Goal: Register for event/course

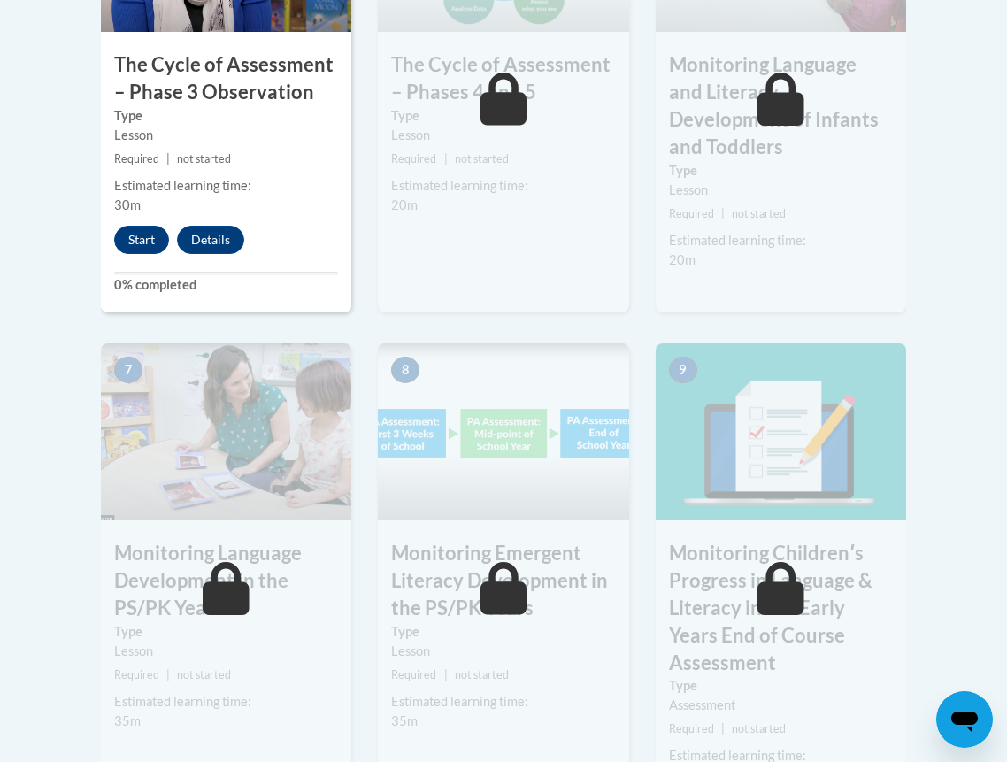
scroll to position [1262, 0]
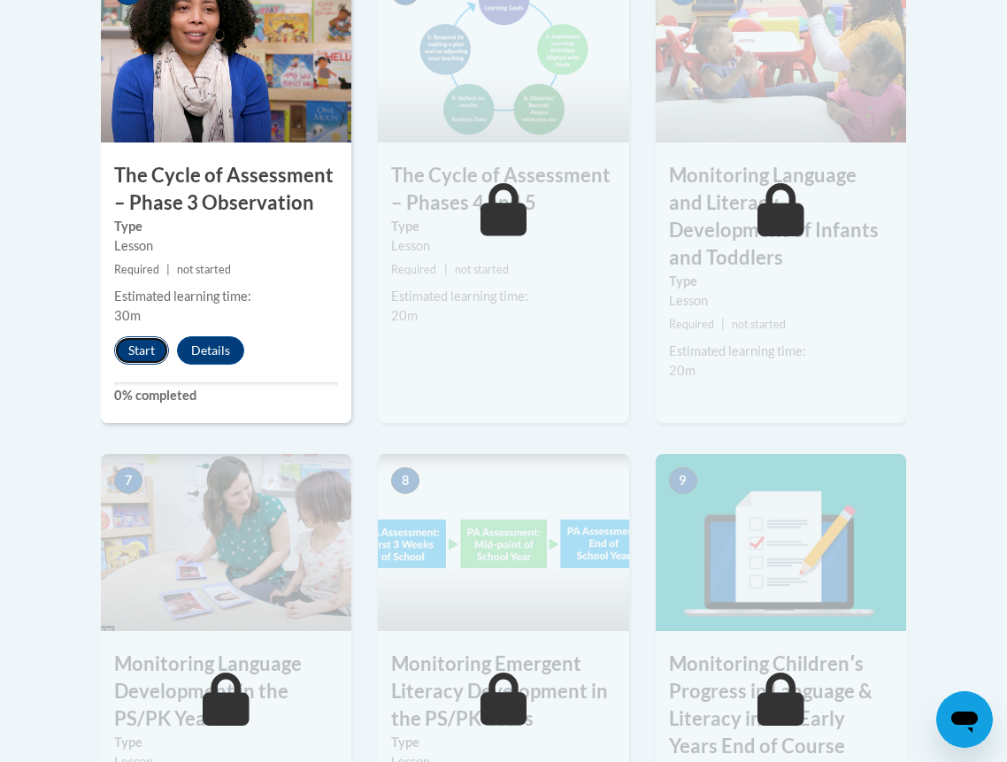
click at [144, 337] on button "Start" at bounding box center [141, 350] width 55 height 28
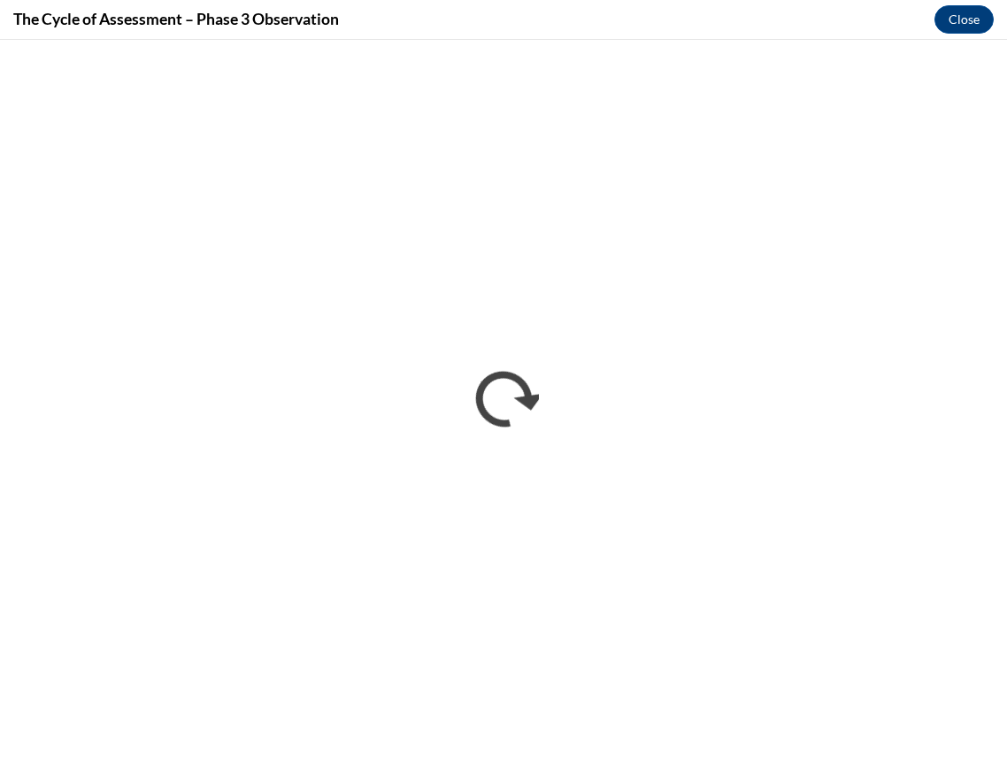
scroll to position [0, 0]
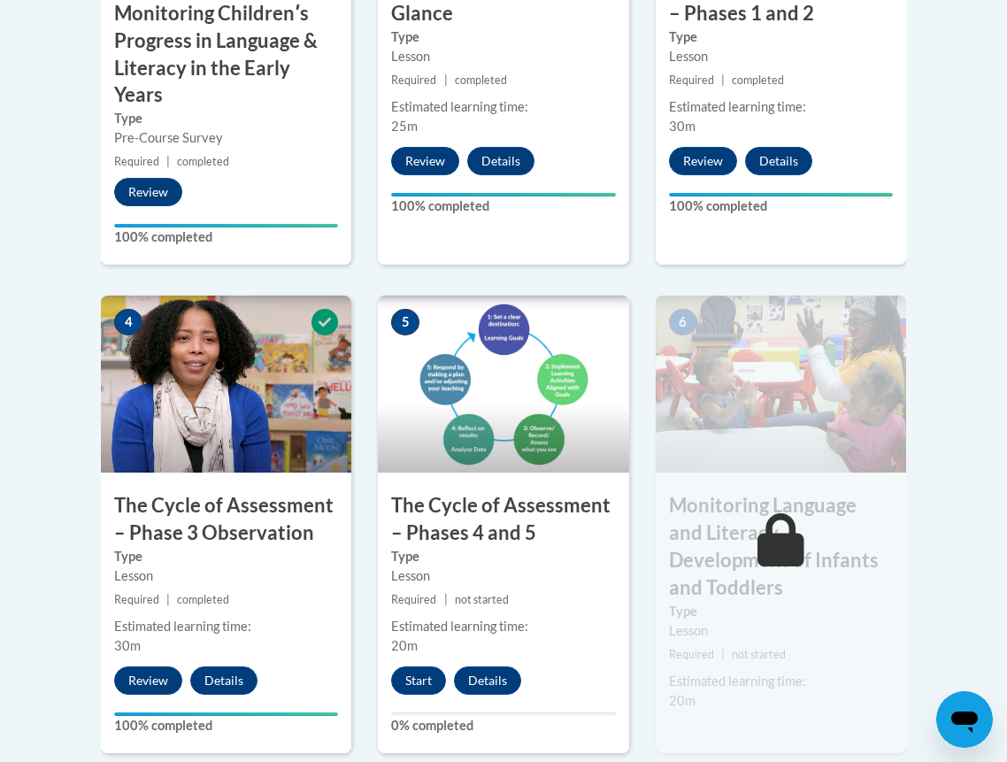
scroll to position [933, 0]
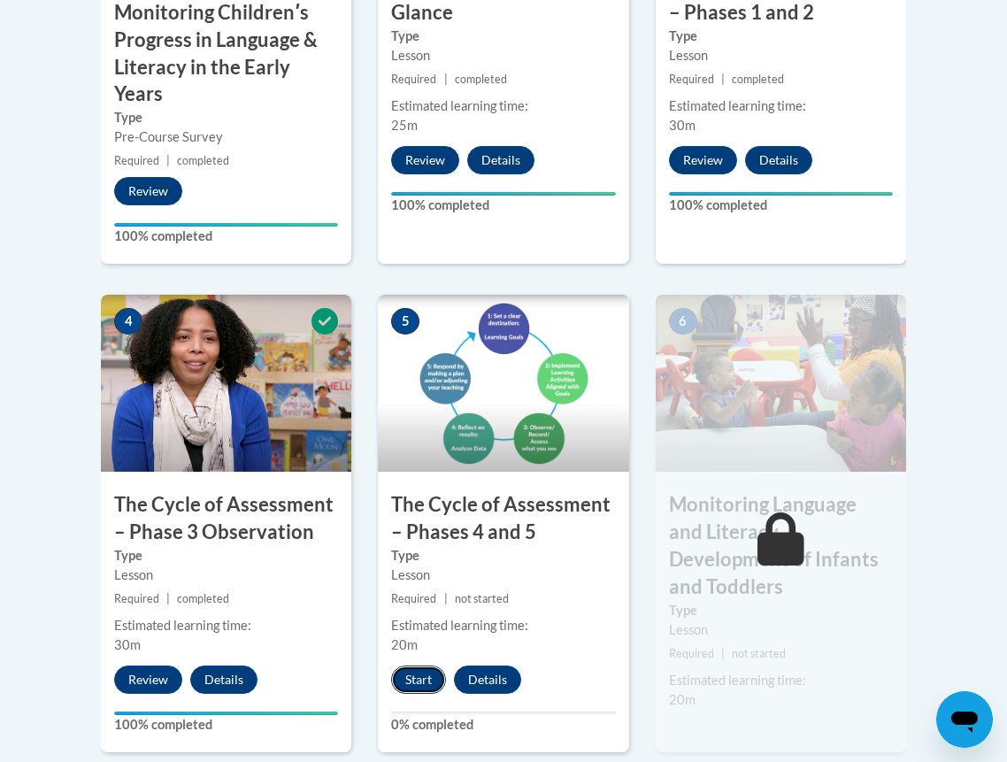
click at [409, 678] on button "Start" at bounding box center [418, 679] width 55 height 28
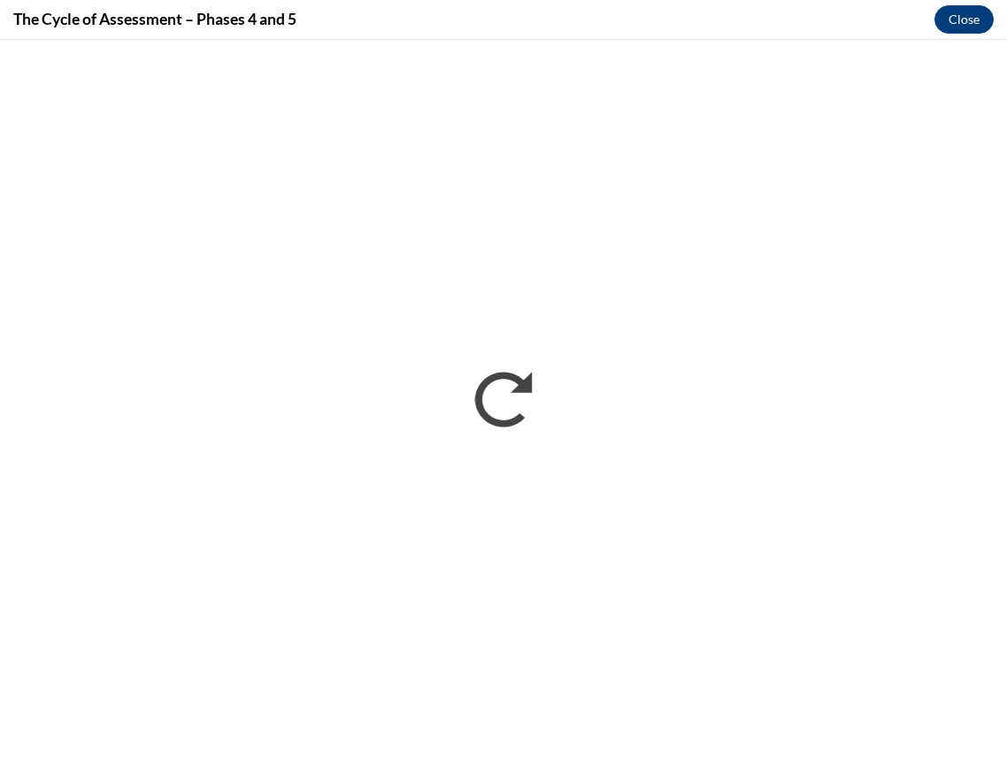
scroll to position [0, 0]
